Goal: Obtain resource: Download file/media

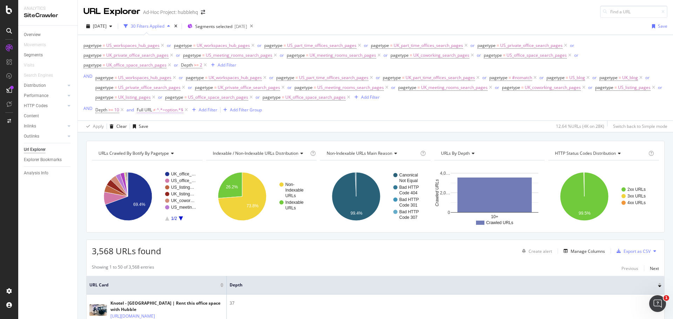
scroll to position [50, 0]
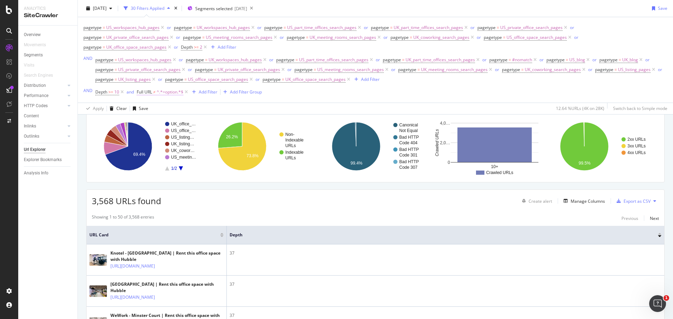
click at [169, 92] on span "^.*=option.*$" at bounding box center [170, 92] width 27 height 10
click at [147, 122] on input "=option" at bounding box center [176, 121] width 66 height 11
type input "&option"
click at [218, 137] on div "Apply" at bounding box center [214, 136] width 11 height 6
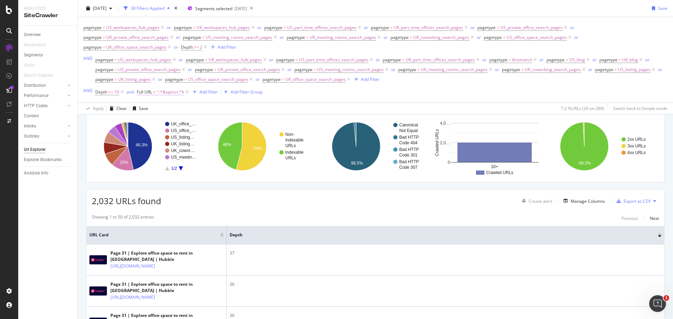
click at [151, 91] on span "Full URL" at bounding box center [144, 92] width 15 height 6
click at [186, 136] on div "Add filter" at bounding box center [187, 136] width 18 height 6
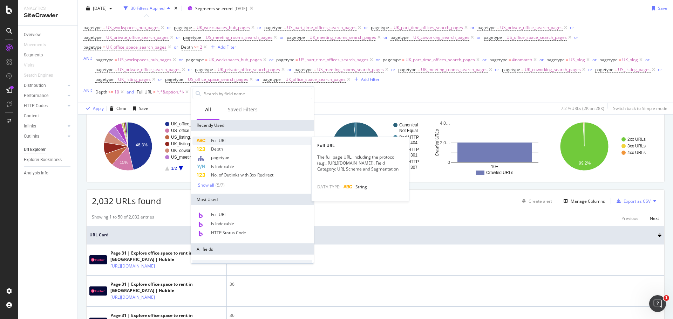
click at [214, 138] on span "Full URL" at bounding box center [218, 141] width 15 height 6
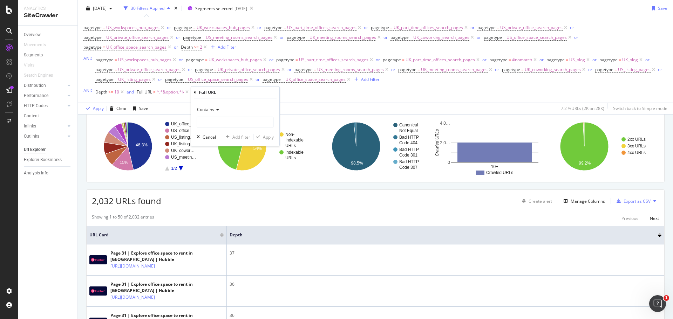
click at [217, 114] on div "Contains" at bounding box center [235, 109] width 77 height 11
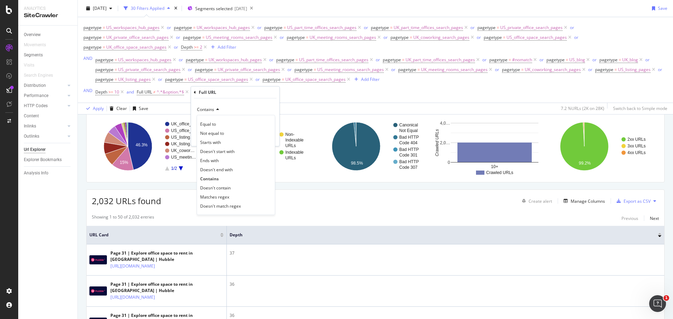
drag, startPoint x: 215, startPoint y: 189, endPoint x: 215, endPoint y: 185, distance: 4.6
click at [215, 189] on span "Doesn't contain" at bounding box center [215, 188] width 30 height 6
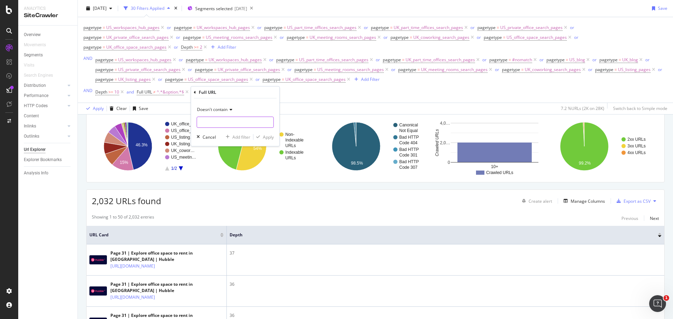
click at [217, 124] on input "text" at bounding box center [235, 122] width 76 height 11
type input "page="
click at [271, 139] on div "Apply" at bounding box center [268, 137] width 11 height 6
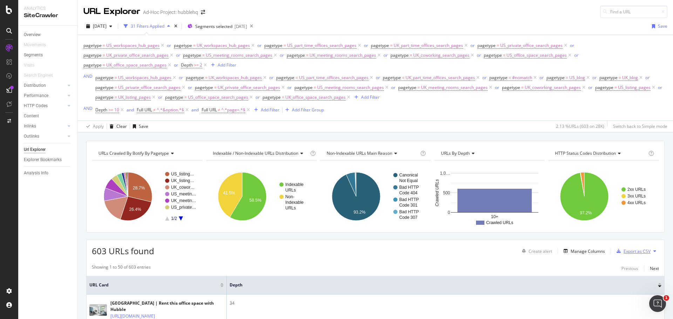
click at [631, 249] on div "Export as CSV" at bounding box center [636, 251] width 27 height 6
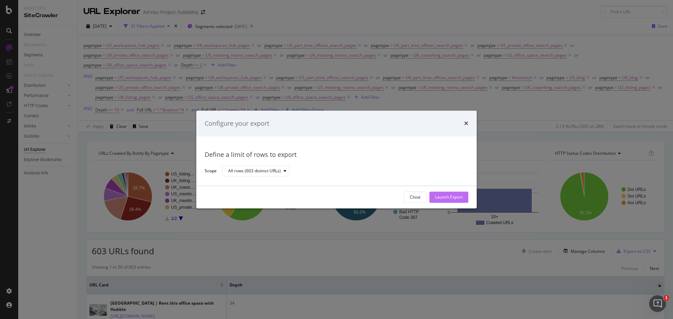
click at [447, 197] on div "Launch Export" at bounding box center [449, 197] width 28 height 6
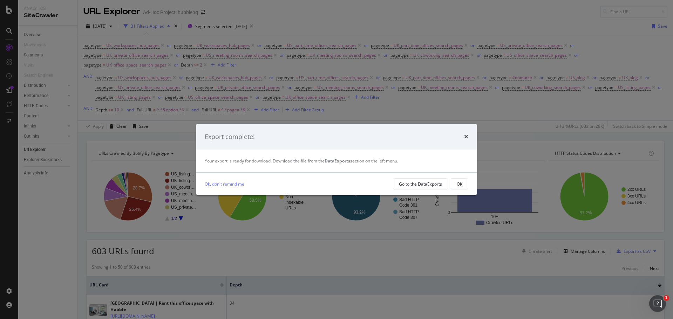
click at [468, 135] on div "Export complete!" at bounding box center [336, 137] width 280 height 26
click at [466, 136] on icon "times" at bounding box center [466, 137] width 4 height 6
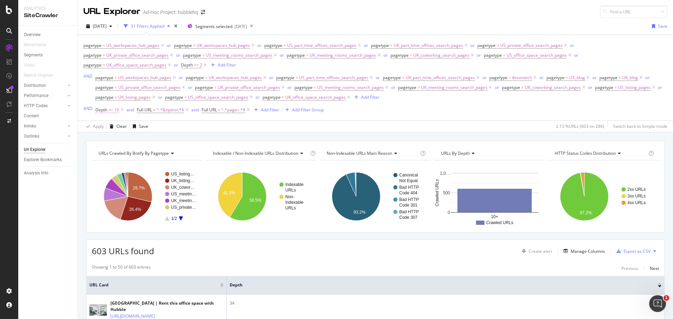
click at [110, 110] on span ">=" at bounding box center [110, 110] width 5 height 6
click at [146, 126] on span "Greater than or equal to" at bounding box center [124, 126] width 47 height 6
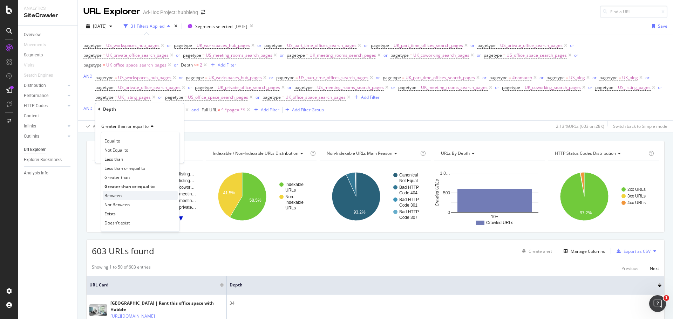
click at [120, 197] on span "Between" at bounding box center [112, 196] width 17 height 6
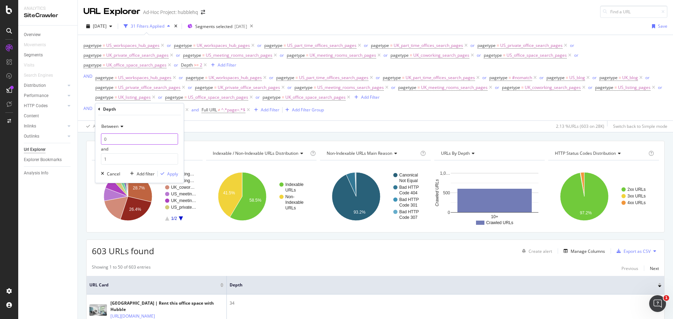
click at [122, 138] on input "0" at bounding box center [139, 138] width 77 height 11
click at [172, 137] on input "1" at bounding box center [139, 138] width 77 height 11
click at [172, 137] on input "2" at bounding box center [139, 138] width 77 height 11
click at [172, 137] on input "3" at bounding box center [139, 138] width 77 height 11
click at [172, 137] on input "4" at bounding box center [139, 138] width 77 height 11
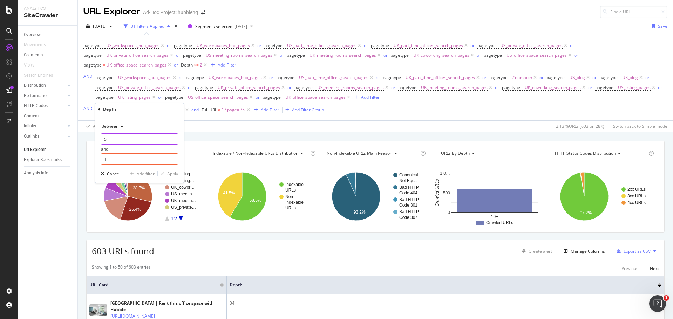
type input "5"
click at [172, 137] on input "5" at bounding box center [139, 138] width 77 height 11
drag, startPoint x: 141, startPoint y: 161, endPoint x: 99, endPoint y: 160, distance: 42.1
click at [99, 160] on div "Between 5 and 1 Cancel Add filter Apply" at bounding box center [139, 149] width 88 height 68
type input "8"
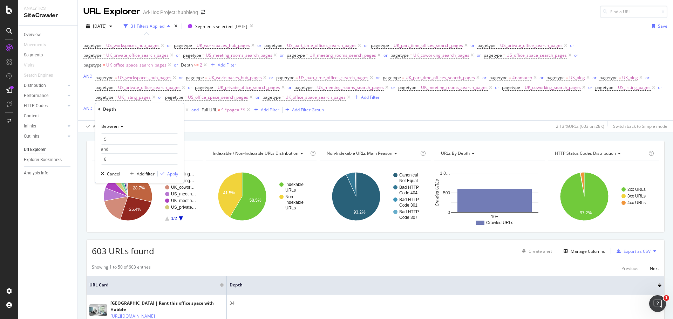
click at [174, 175] on div "Apply" at bounding box center [172, 174] width 11 height 6
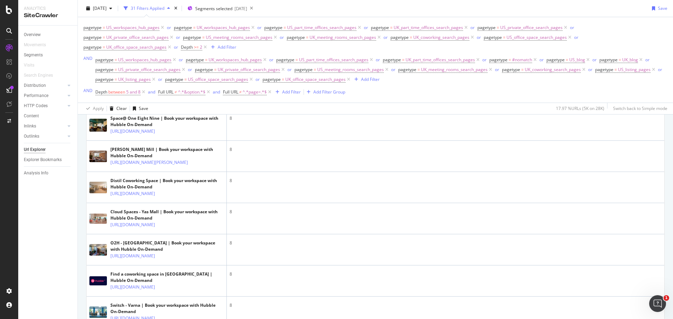
scroll to position [374, 0]
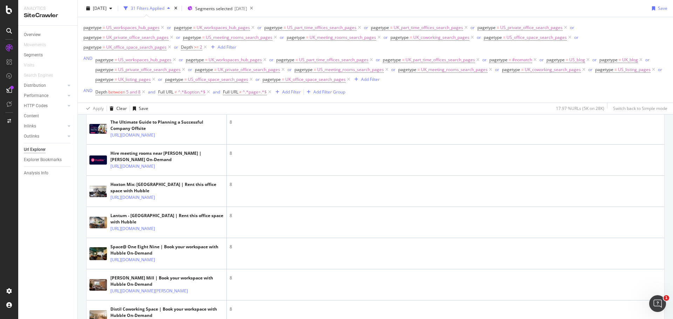
click at [189, 94] on span "^.*&option.*$" at bounding box center [191, 92] width 27 height 10
click at [200, 120] on input "&option" at bounding box center [198, 121] width 66 height 11
type input "&"
click at [237, 133] on div "Apply" at bounding box center [236, 136] width 11 height 6
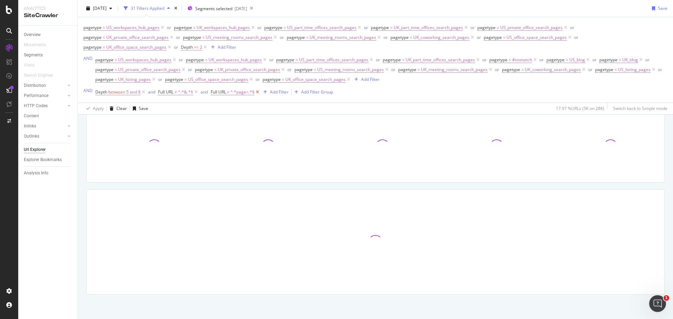
scroll to position [50, 0]
click at [258, 92] on icon at bounding box center [257, 92] width 6 height 7
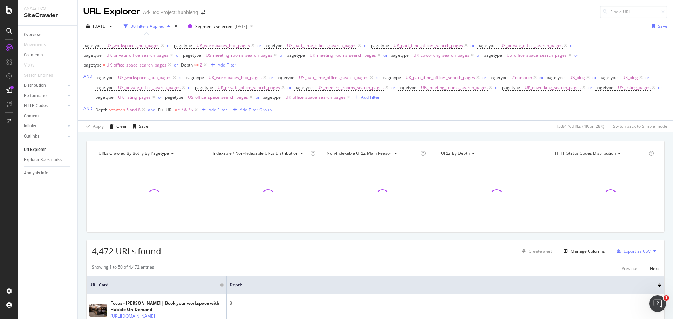
click at [221, 108] on div "Add Filter" at bounding box center [217, 110] width 19 height 6
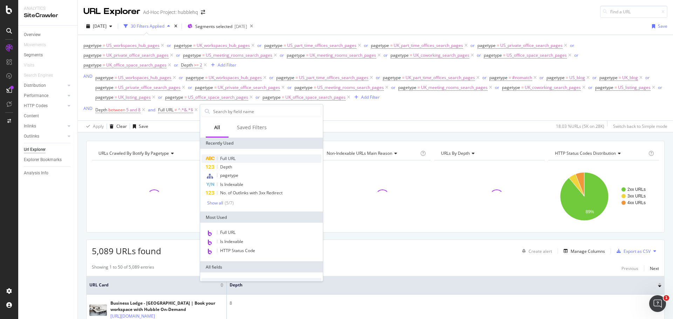
click at [235, 156] on span "Full URL" at bounding box center [227, 159] width 15 height 6
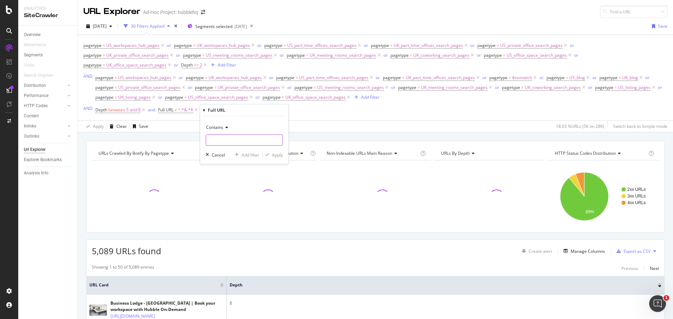
click at [238, 144] on input "text" at bounding box center [244, 140] width 76 height 11
click at [222, 128] on span "Contains" at bounding box center [214, 127] width 17 height 6
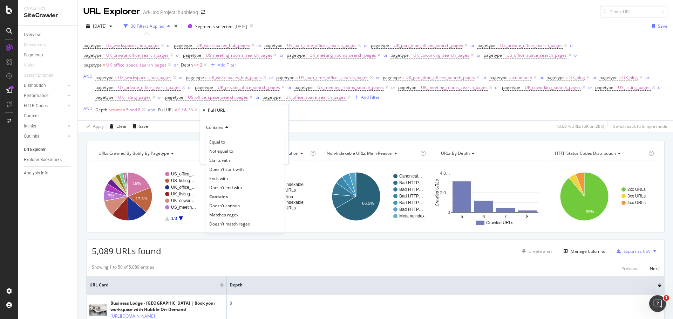
drag, startPoint x: 230, startPoint y: 203, endPoint x: 226, endPoint y: 158, distance: 45.0
click at [229, 203] on span "Doesn't contain" at bounding box center [224, 206] width 30 height 6
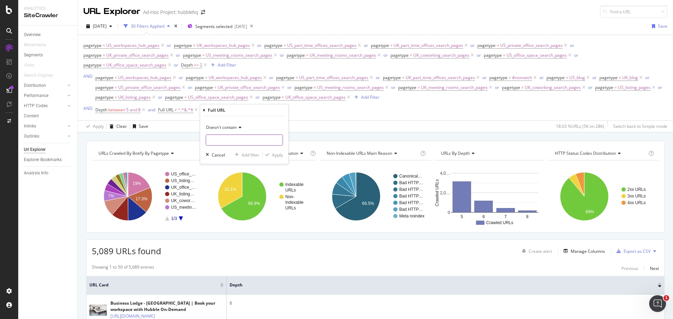
click at [227, 140] on input "text" at bounding box center [244, 140] width 76 height 11
type input "="
click at [280, 157] on div "Apply" at bounding box center [277, 155] width 11 height 6
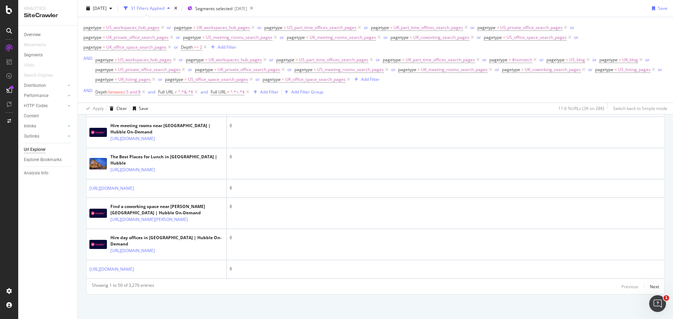
scroll to position [1776, 0]
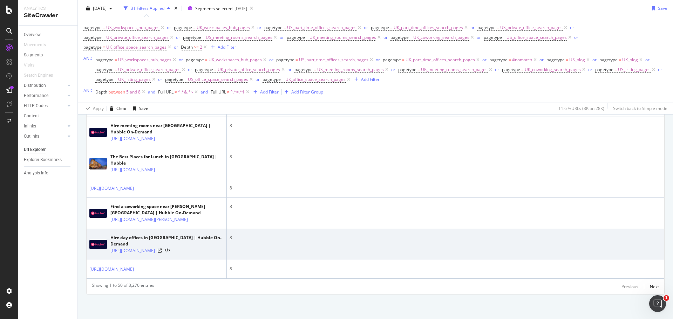
click at [170, 248] on div at bounding box center [164, 250] width 12 height 5
click at [162, 249] on icon at bounding box center [160, 251] width 4 height 4
click at [155, 247] on link "[URL][DOMAIN_NAME]" at bounding box center [132, 250] width 44 height 7
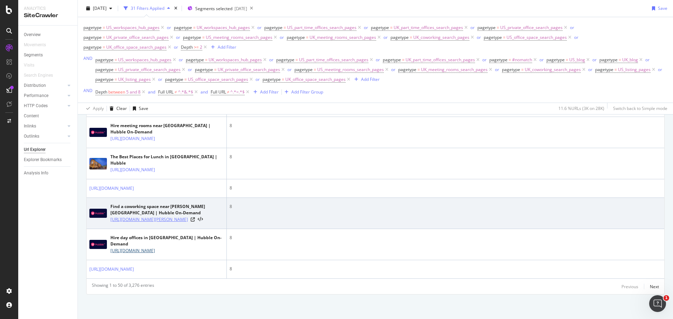
scroll to position [1601, 0]
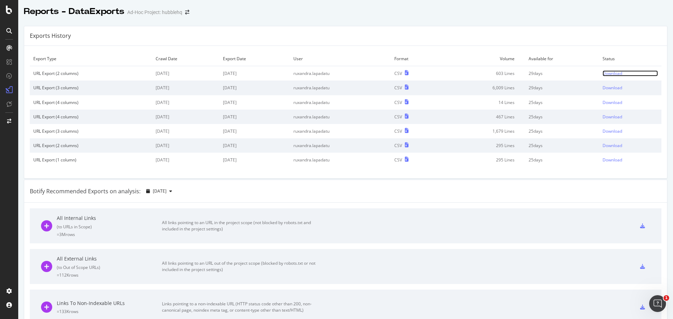
click at [608, 76] on div "Download" at bounding box center [612, 73] width 20 height 6
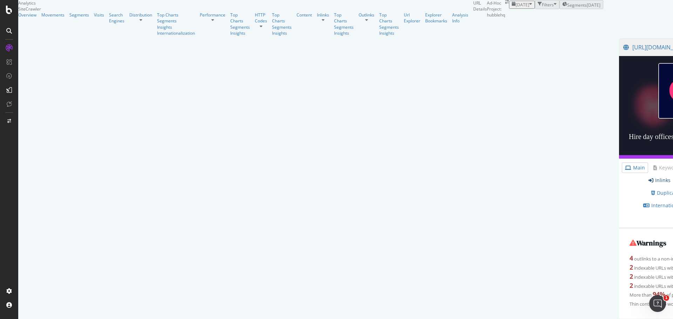
click at [648, 184] on link "Inlinks" at bounding box center [659, 180] width 22 height 7
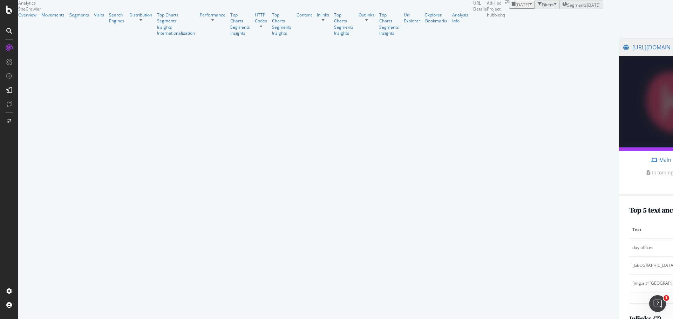
scroll to position [200, 0]
